Goal: Task Accomplishment & Management: Complete application form

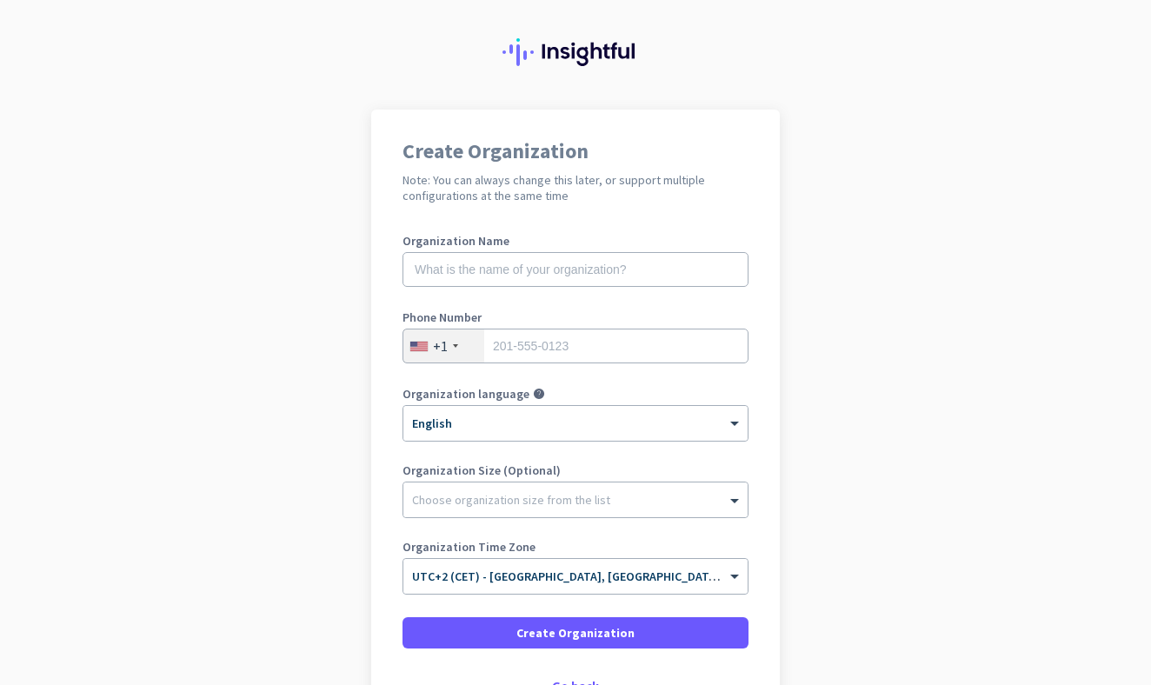
scroll to position [32, 0]
type input "1232131231"
click at [745, 373] on div "Phone Number [PHONE_NUMBER]" at bounding box center [575, 345] width 346 height 70
click at [620, 369] on div "Please specify a valid phone number" at bounding box center [575, 370] width 346 height 17
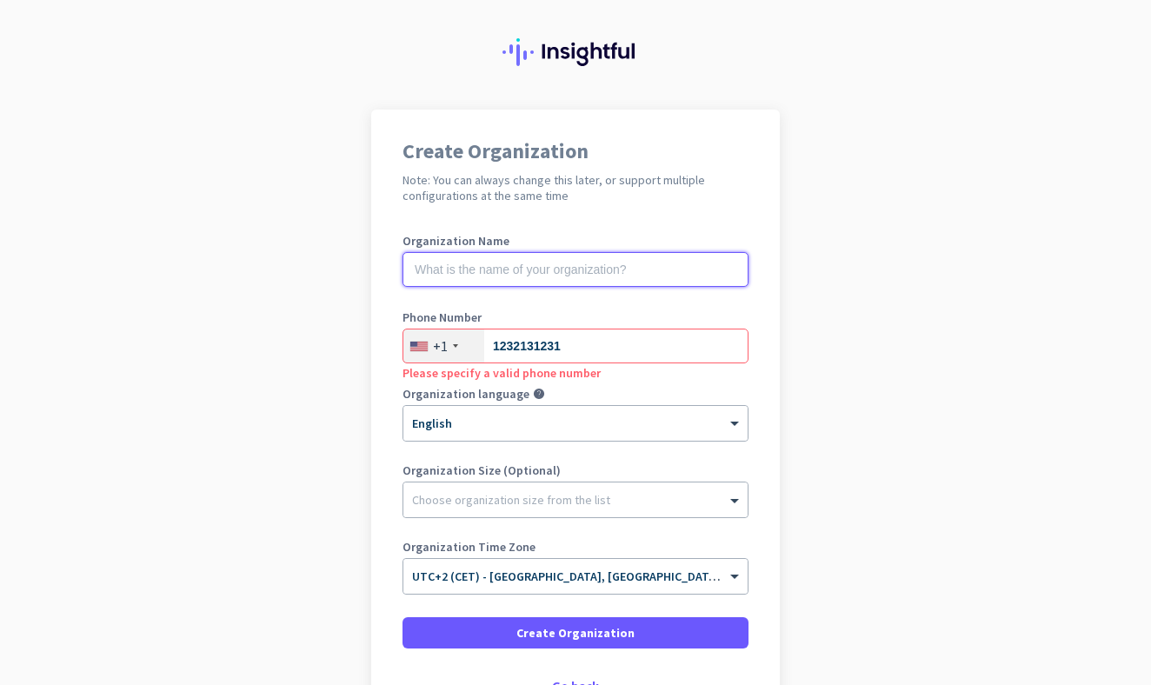
scroll to position [108, 0]
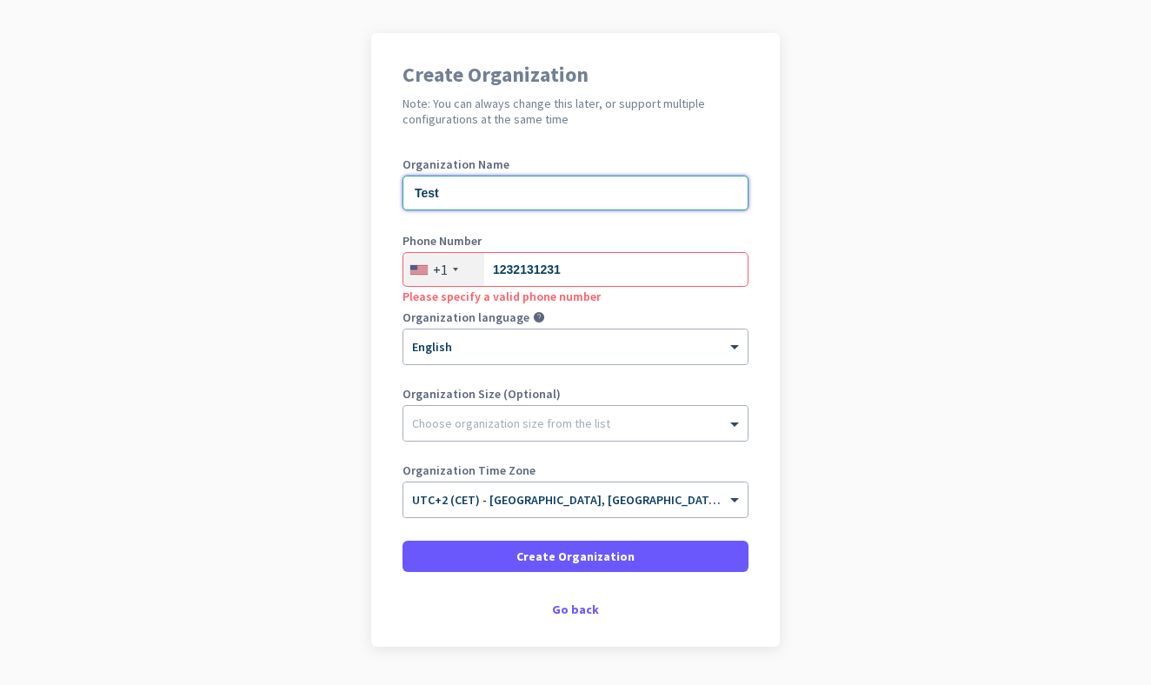
type input "Test"
click at [592, 267] on input "1232131231" at bounding box center [575, 269] width 346 height 35
click at [432, 272] on div "+1" at bounding box center [443, 269] width 81 height 33
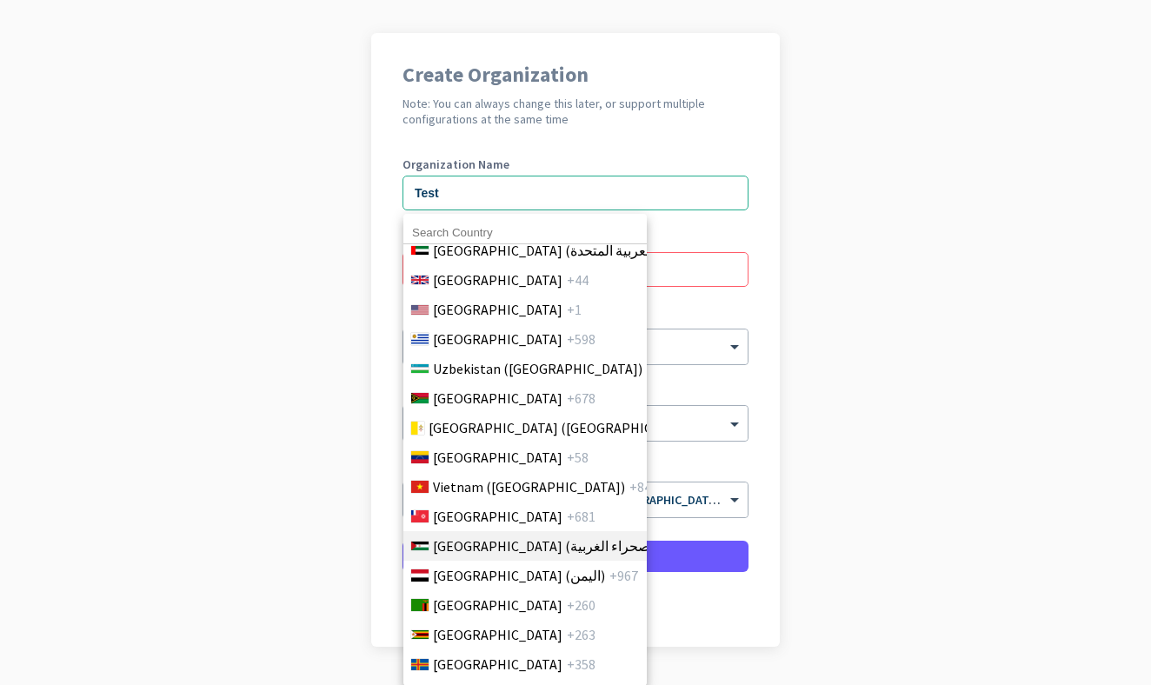
scroll to position [6714, 0]
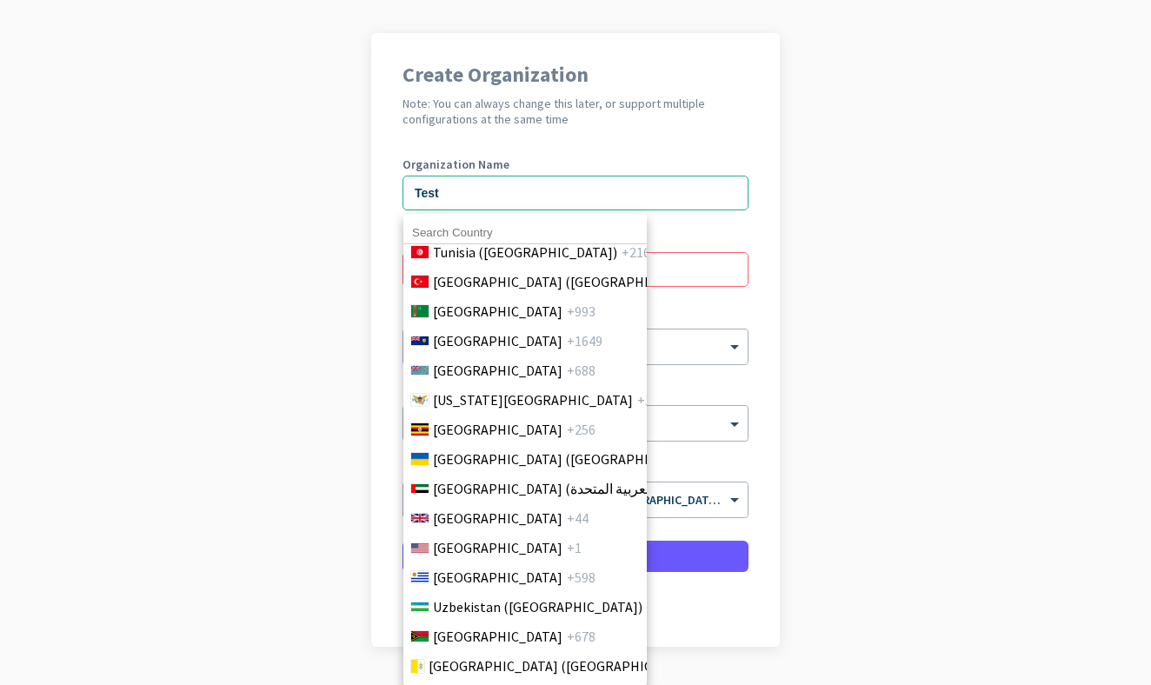
click at [847, 262] on div at bounding box center [575, 342] width 1151 height 685
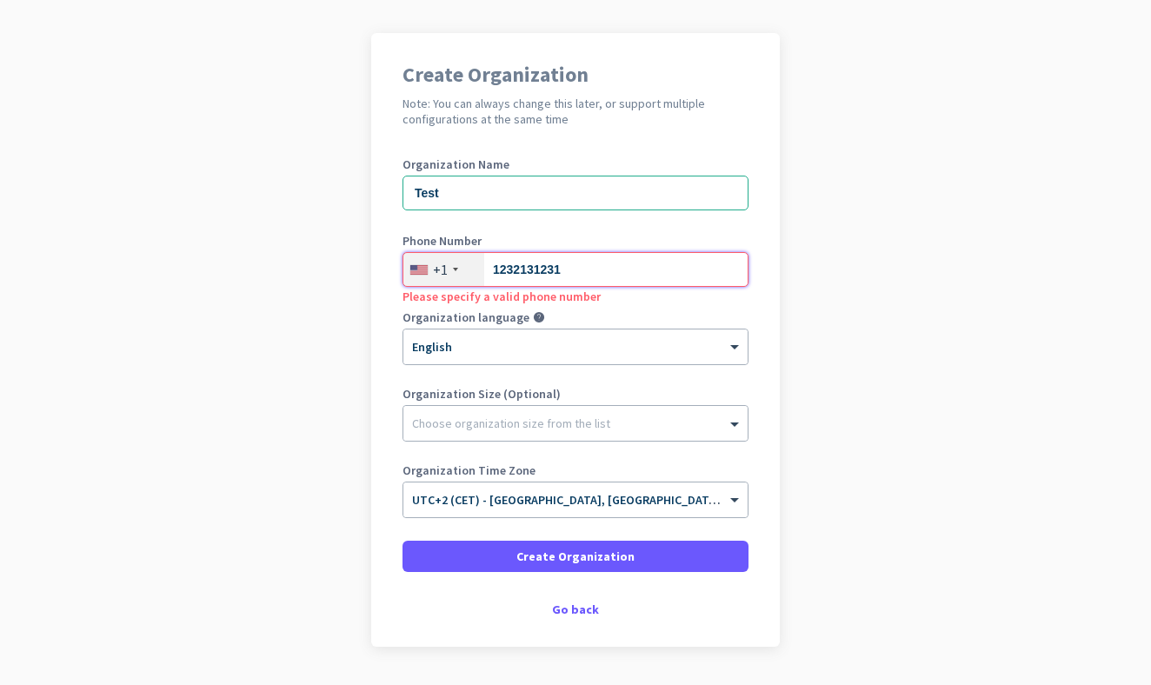
click at [625, 271] on input "1232131231" at bounding box center [575, 269] width 346 height 35
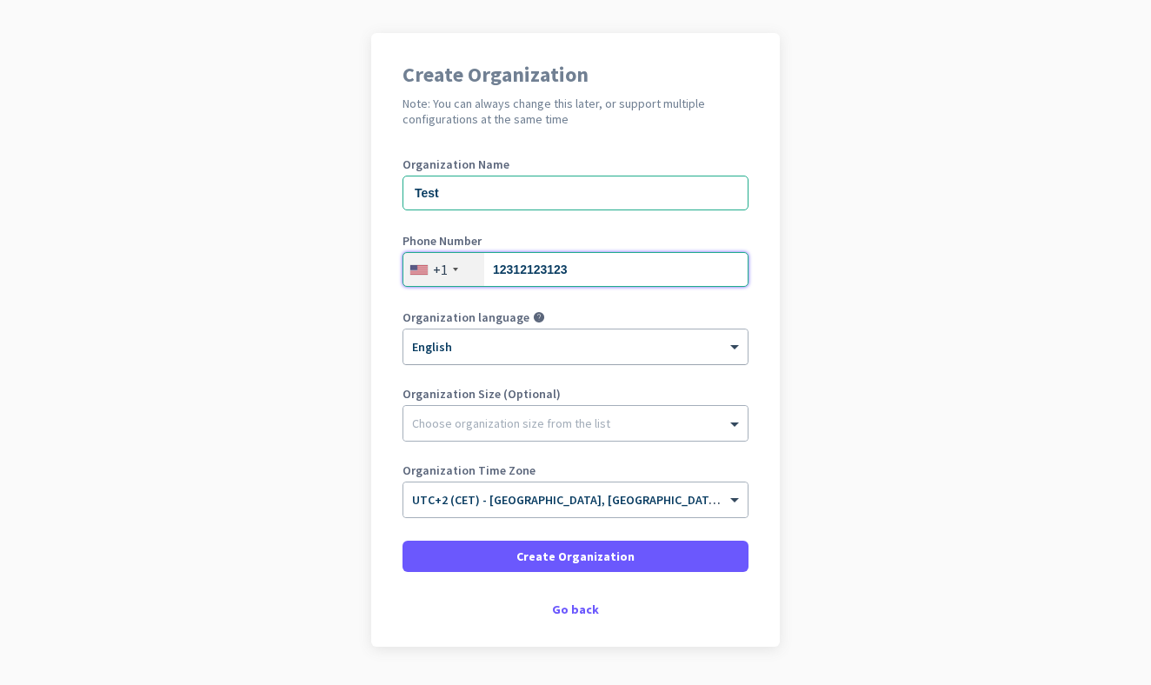
type input "12312123123"
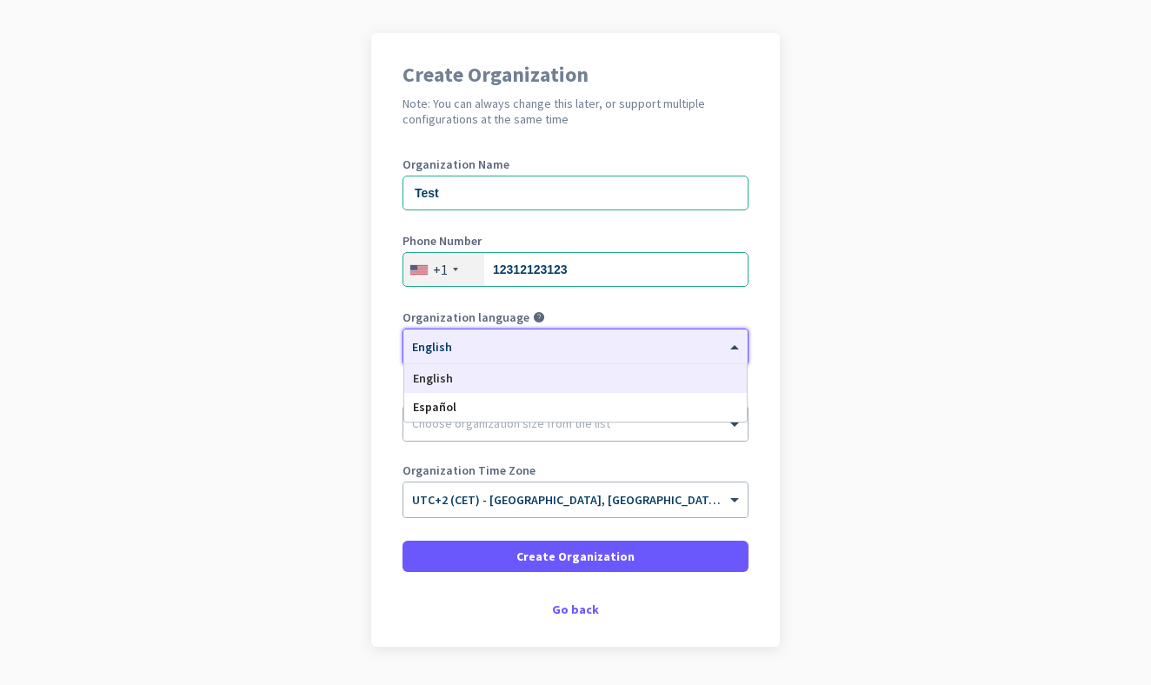
click at [575, 362] on div "× English" at bounding box center [575, 346] width 344 height 35
click at [506, 383] on div "English" at bounding box center [575, 378] width 342 height 29
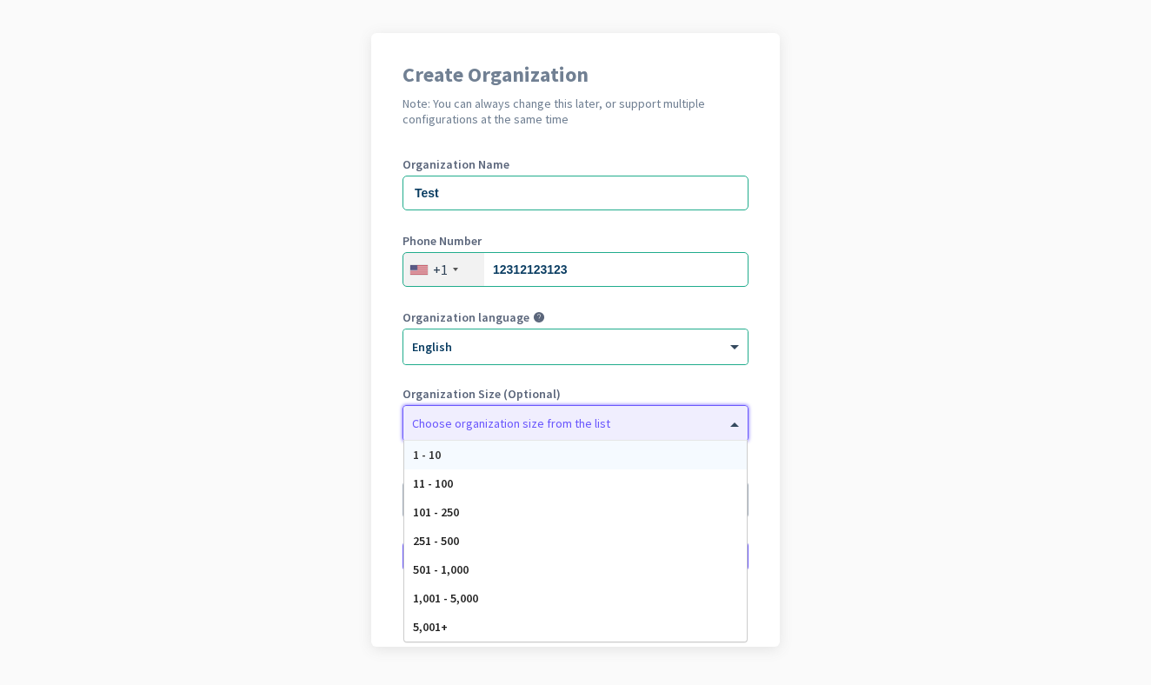
click at [494, 421] on div at bounding box center [575, 418] width 344 height 17
click at [676, 137] on div "Create Organization Note: You can always change this later, or support multiple…" at bounding box center [575, 340] width 408 height 614
click at [441, 421] on div at bounding box center [575, 418] width 344 height 17
click at [441, 457] on div "1 - 10" at bounding box center [575, 455] width 342 height 29
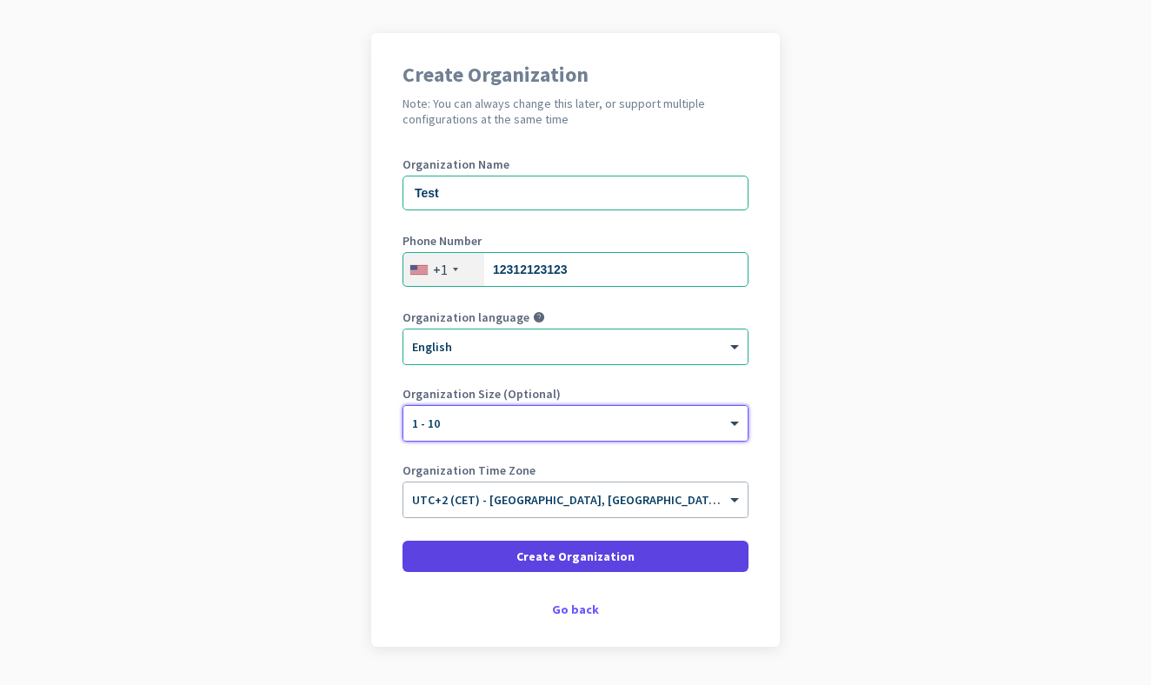
click at [463, 557] on span at bounding box center [575, 556] width 346 height 42
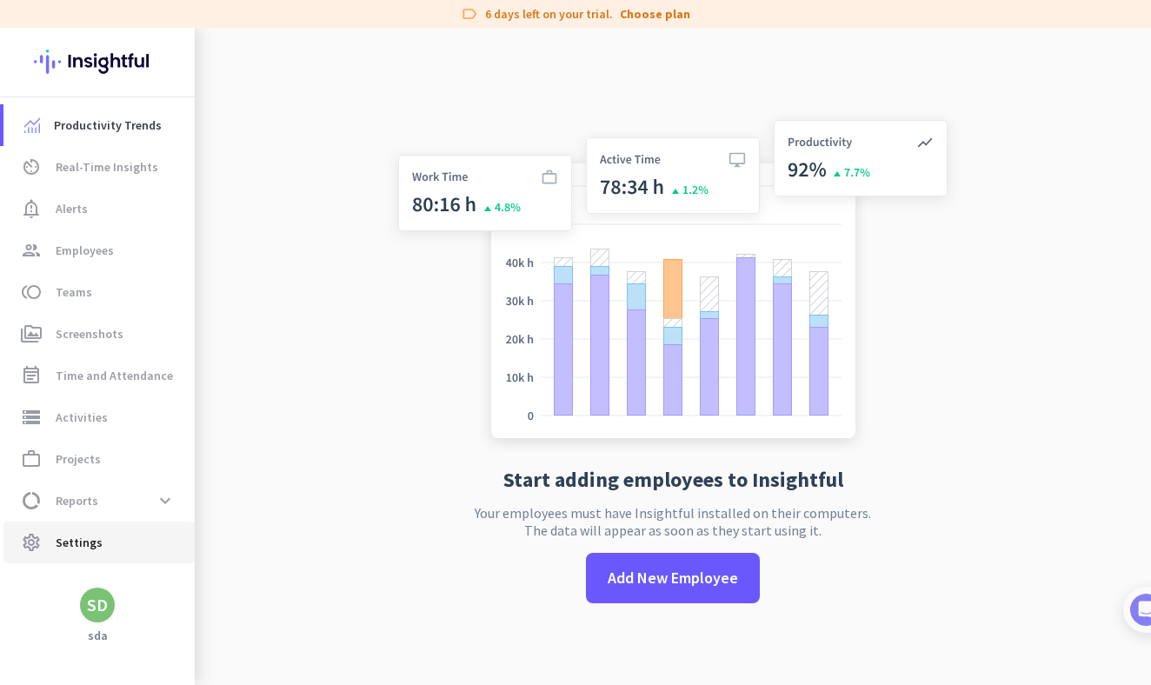
click at [105, 529] on link "settings Settings" at bounding box center [98, 542] width 191 height 42
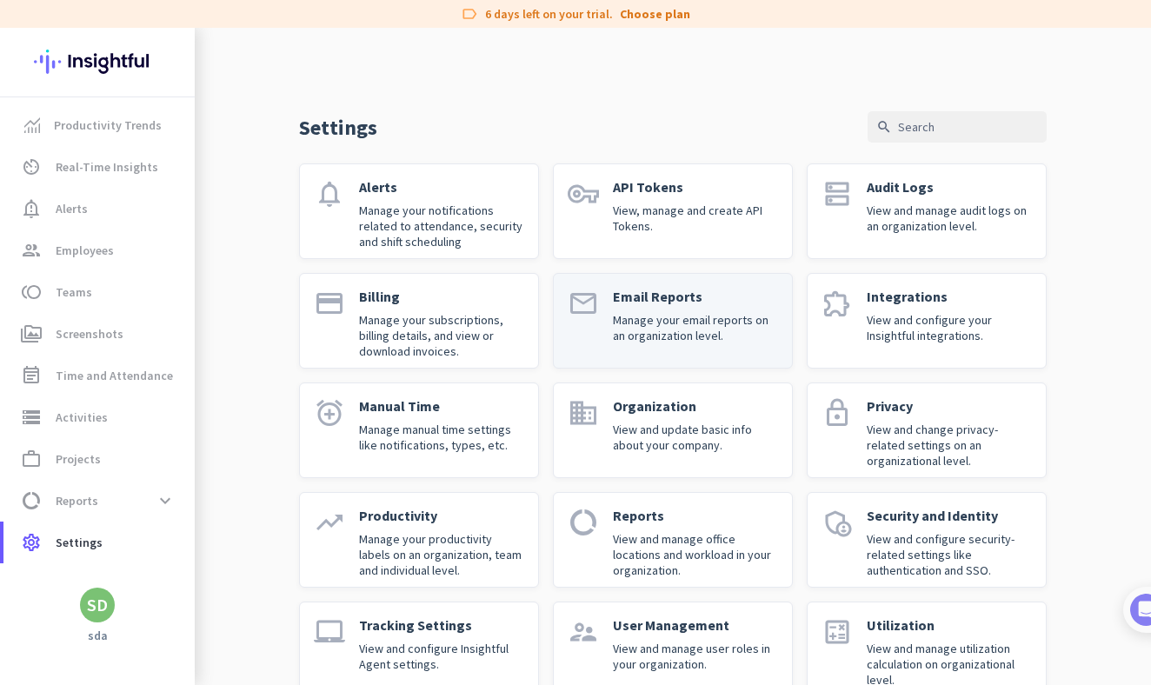
click at [699, 307] on div "Email Reports Manage your email reports on an organization level." at bounding box center [695, 321] width 165 height 66
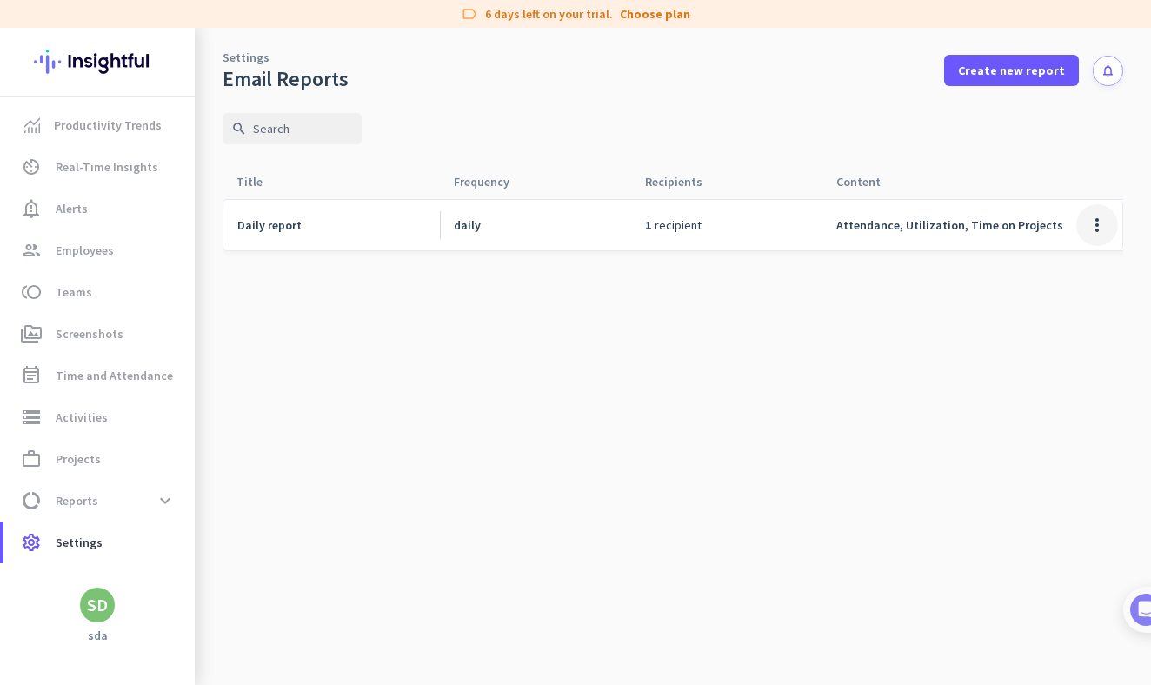
click at [1093, 219] on span at bounding box center [1097, 225] width 42 height 42
click at [1057, 299] on span "Remove report" at bounding box center [1059, 294] width 79 height 16
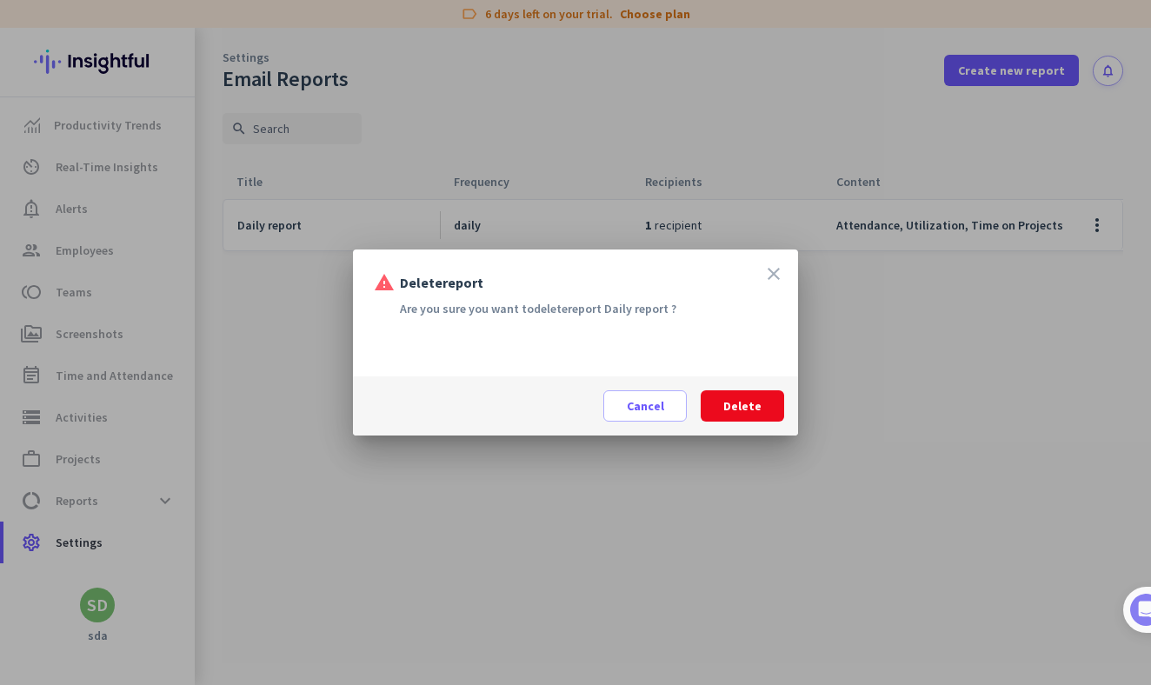
click at [743, 408] on span "Delete" at bounding box center [742, 405] width 38 height 17
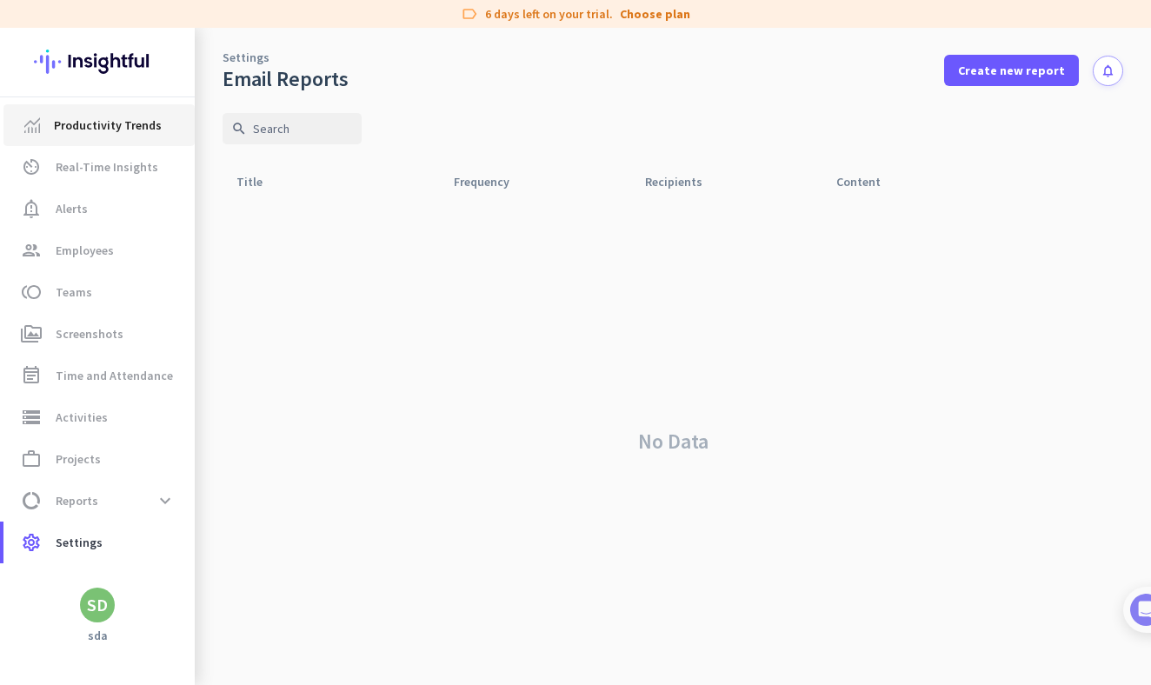
click at [106, 136] on link "Productivity Trends" at bounding box center [98, 125] width 191 height 42
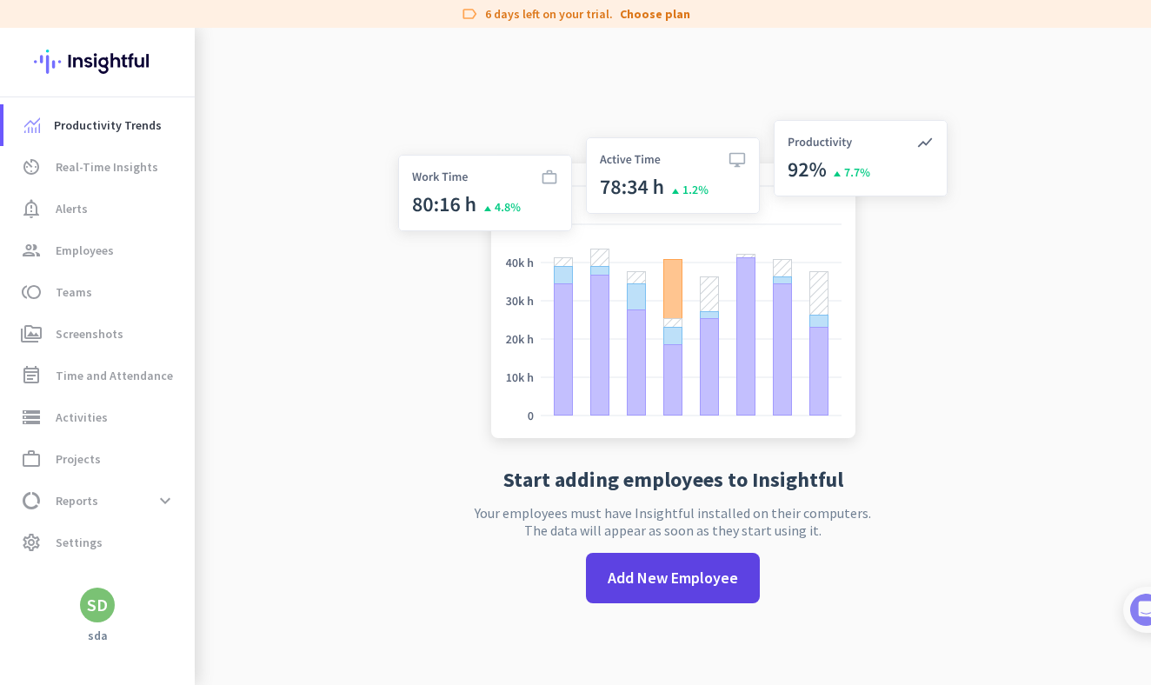
click at [685, 571] on span "Add New Employee" at bounding box center [672, 578] width 130 height 23
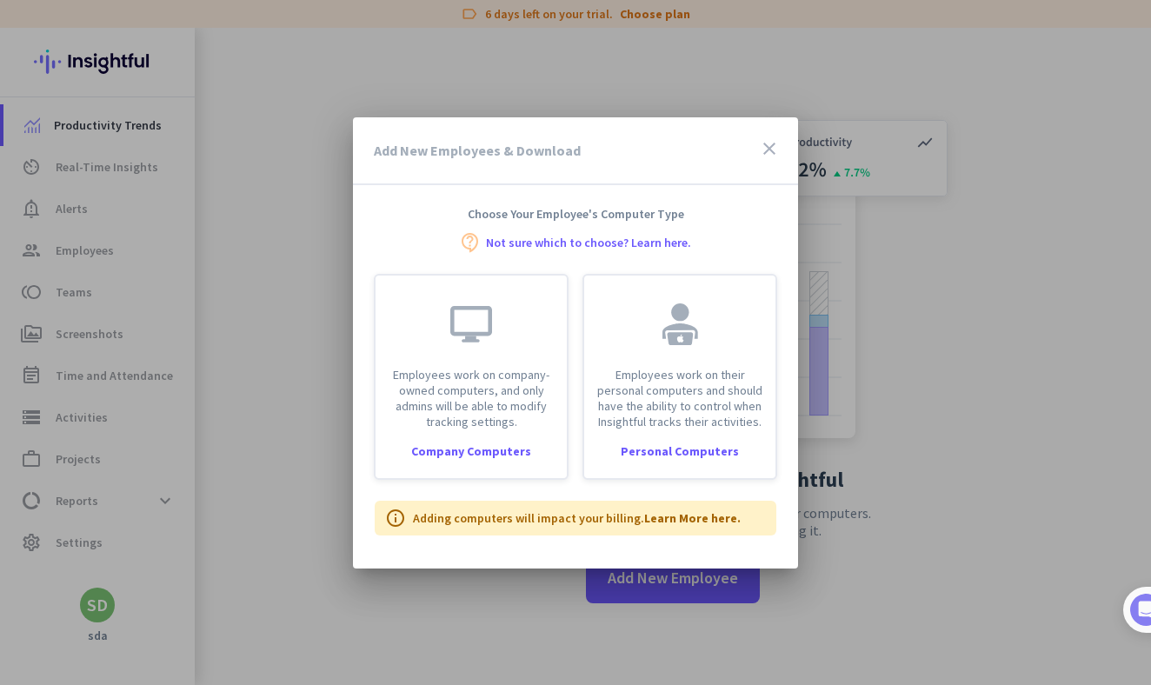
click at [759, 143] on icon "close" at bounding box center [769, 148] width 21 height 21
